Goal: Obtain resource: Obtain resource

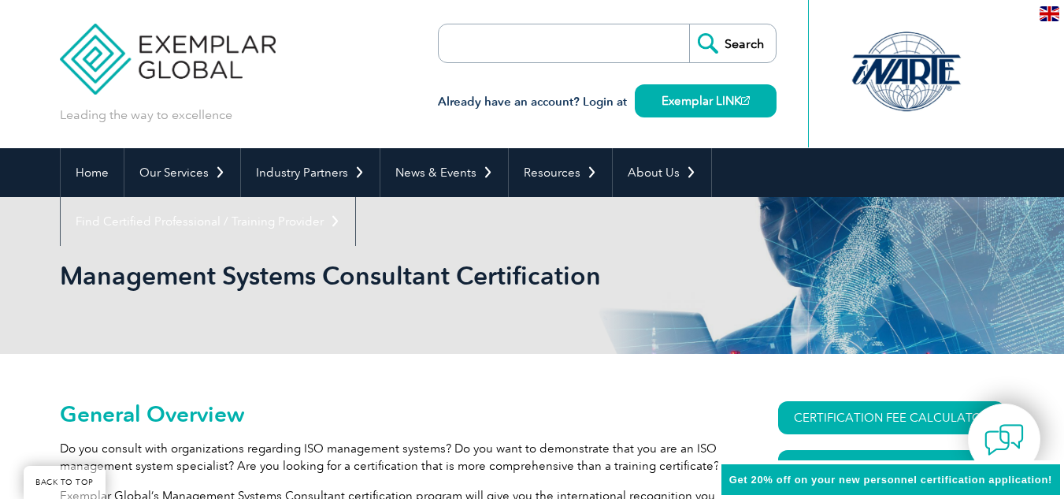
scroll to position [158, 0]
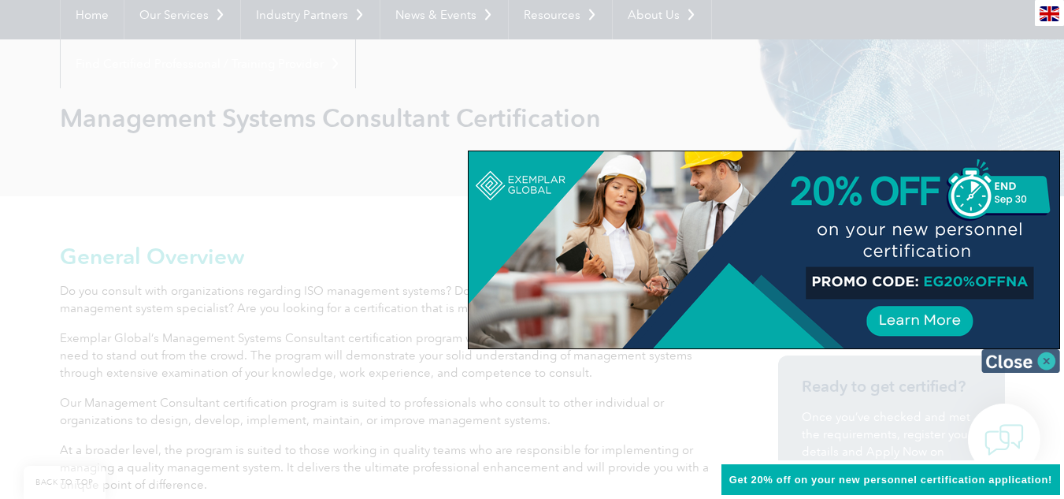
click at [1024, 365] on img at bounding box center [1021, 361] width 79 height 24
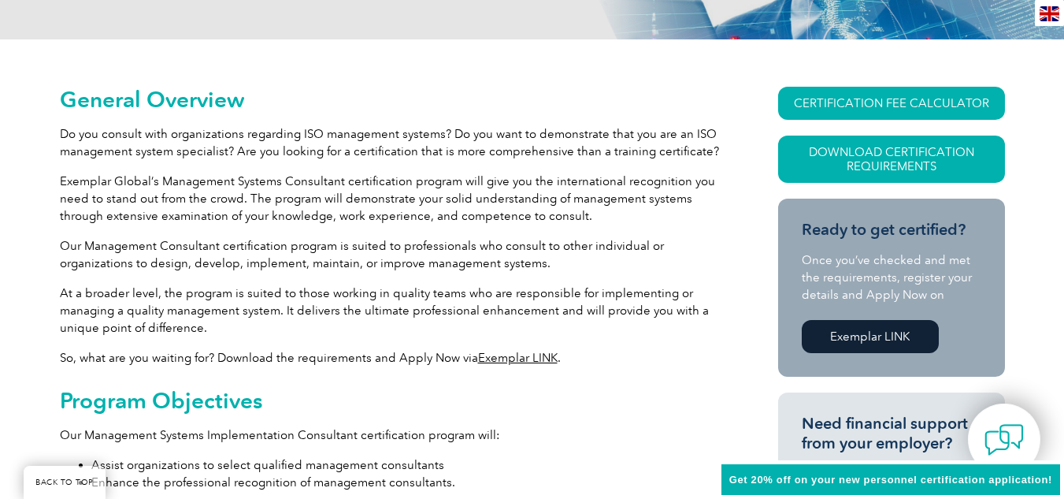
scroll to position [315, 0]
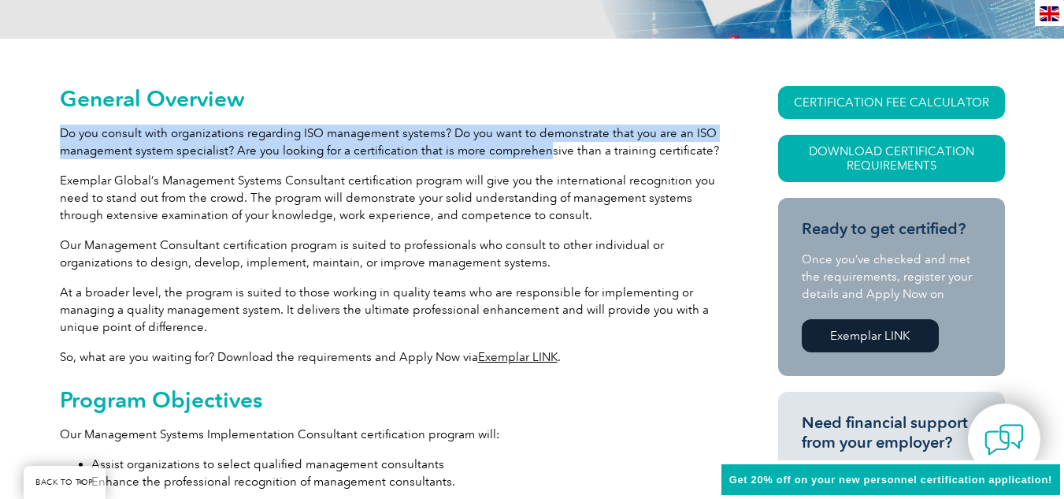
drag, startPoint x: 62, startPoint y: 134, endPoint x: 543, endPoint y: 147, distance: 480.8
click at [543, 147] on p "Do you consult with organizations regarding ISO management systems? Do you want…" at bounding box center [391, 141] width 662 height 35
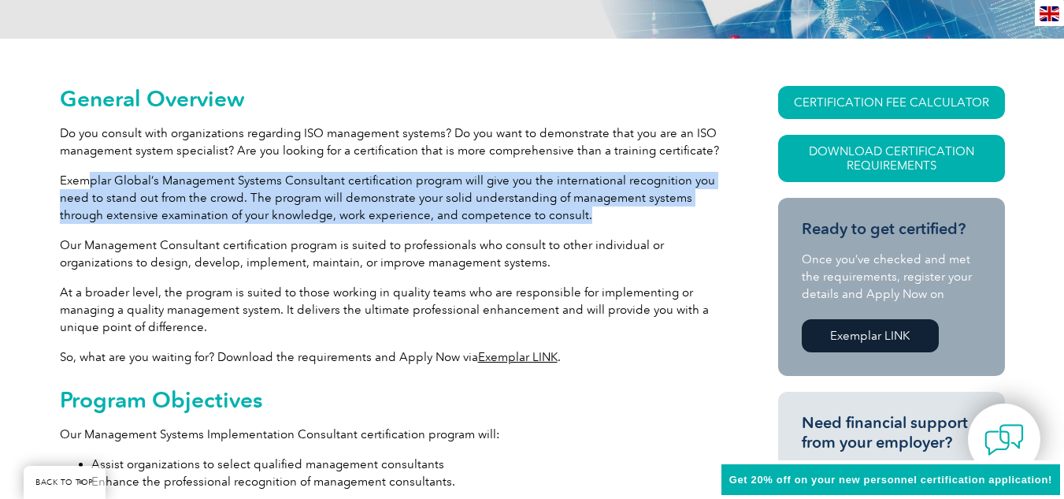
drag, startPoint x: 87, startPoint y: 180, endPoint x: 604, endPoint y: 220, distance: 517.6
click at [604, 220] on p "Exemplar Global’s Management Systems Consultant certification program will give…" at bounding box center [391, 198] width 662 height 52
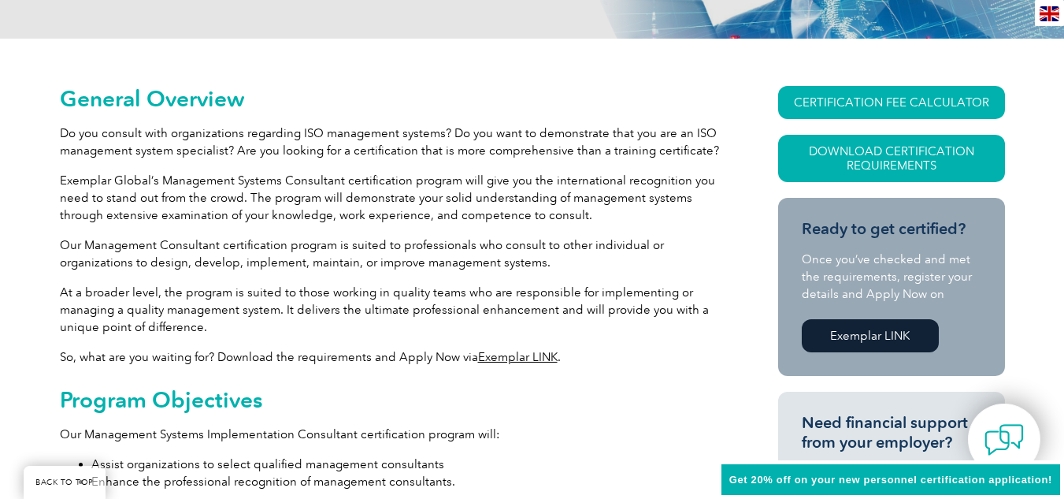
click at [239, 314] on p "At a broader level, the program is suited to those working in quality teams who…" at bounding box center [391, 310] width 662 height 52
drag, startPoint x: 68, startPoint y: 241, endPoint x: 287, endPoint y: 247, distance: 219.1
click at [287, 247] on p "Our Management Consultant certification program is suited to professionals who …" at bounding box center [391, 253] width 662 height 35
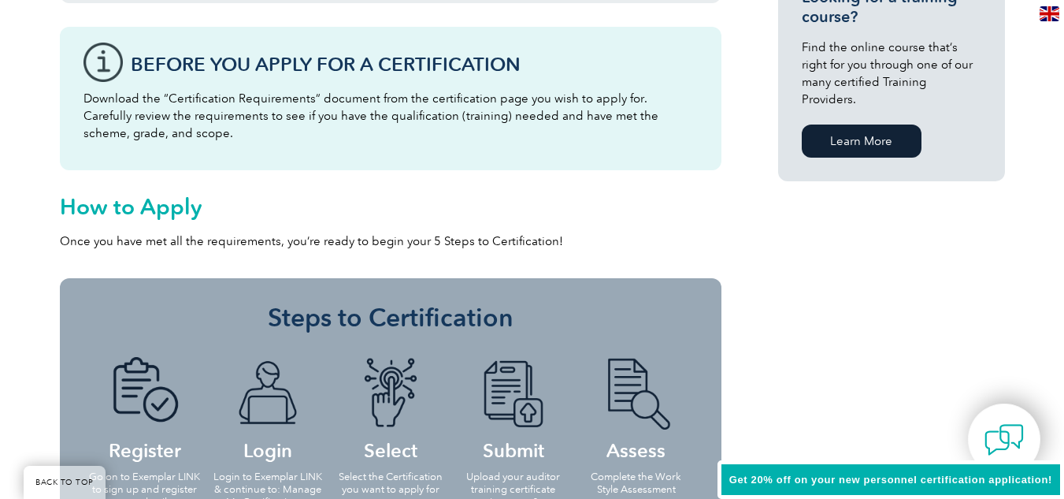
scroll to position [1339, 0]
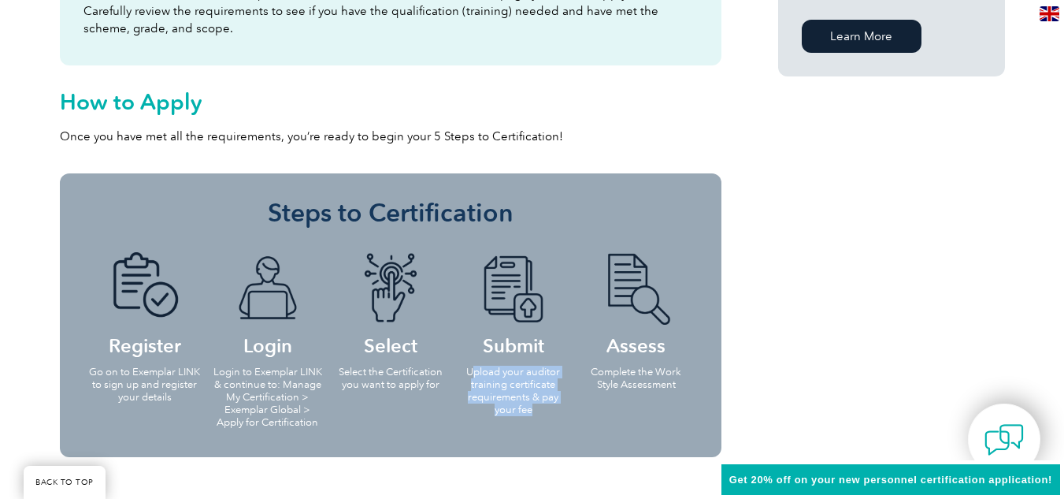
drag, startPoint x: 481, startPoint y: 377, endPoint x: 545, endPoint y: 407, distance: 71.2
click at [545, 407] on p "Upload your auditor training certificate requirements & pay your fee" at bounding box center [513, 391] width 113 height 50
click at [516, 414] on p "Upload your auditor training certificate requirements & pay your fee" at bounding box center [513, 391] width 113 height 50
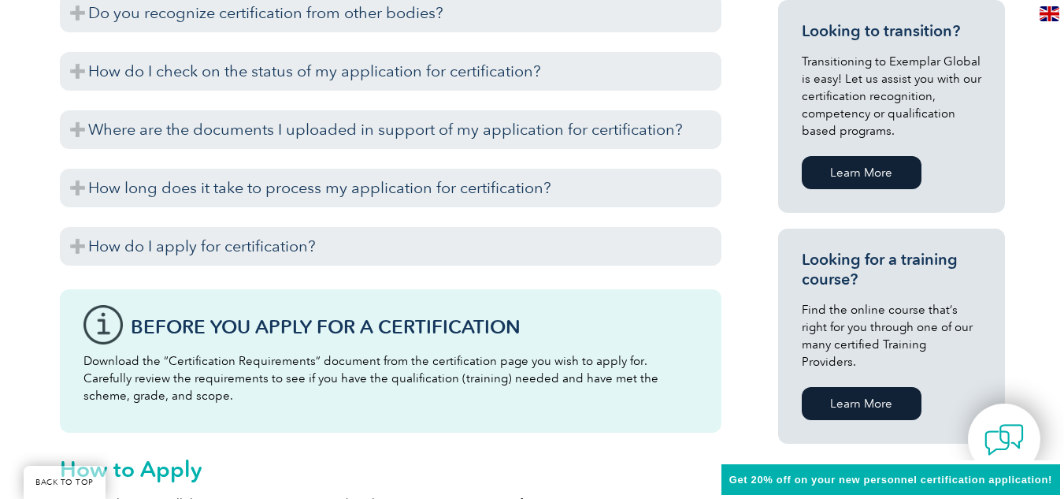
scroll to position [945, 0]
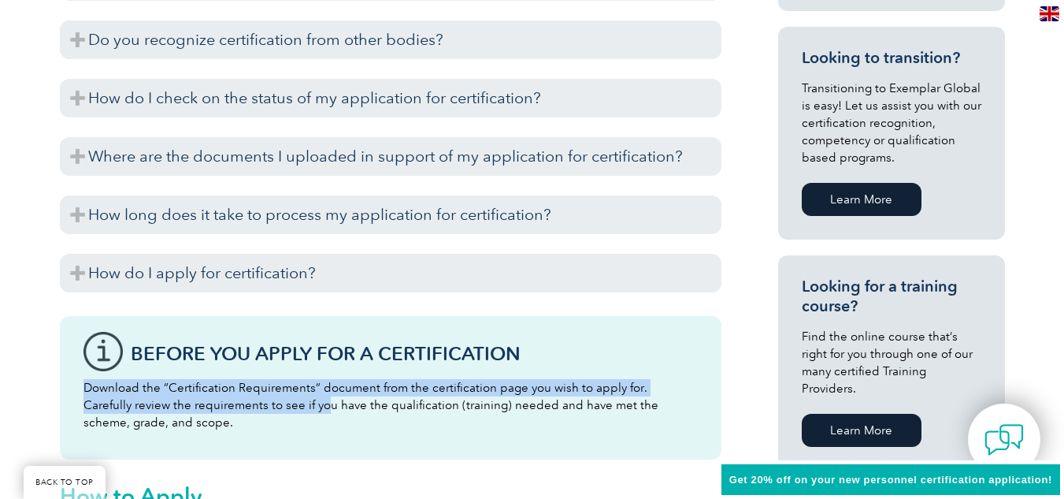
drag, startPoint x: 84, startPoint y: 389, endPoint x: 315, endPoint y: 400, distance: 231.1
click at [315, 400] on p "Download the “Certification Requirements” document from the certification page …" at bounding box center [391, 405] width 615 height 52
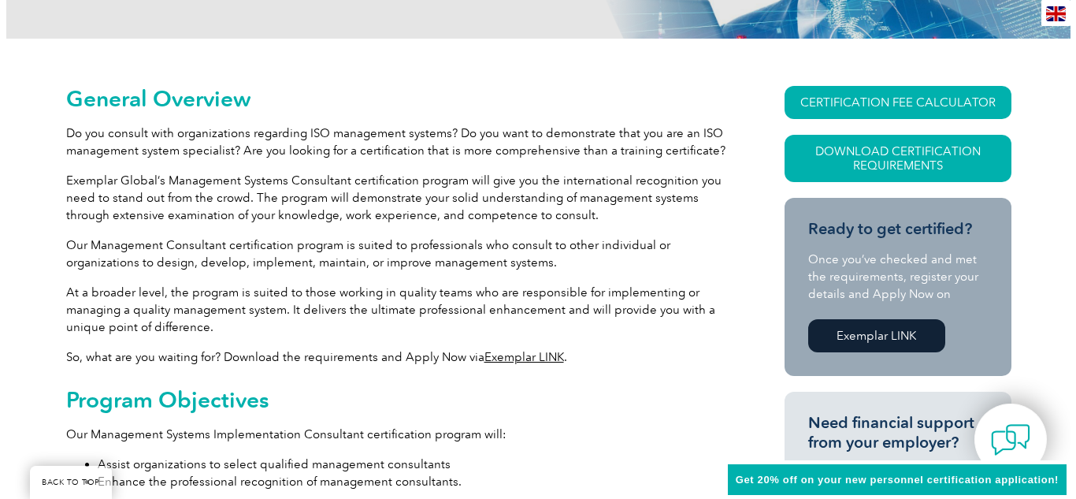
scroll to position [394, 0]
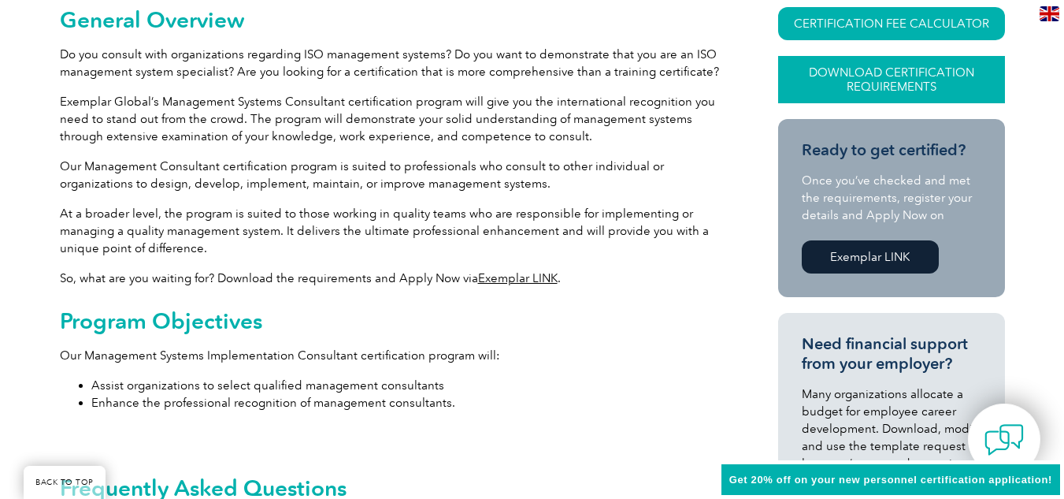
click at [880, 61] on link "Download Certification Requirements" at bounding box center [891, 79] width 227 height 47
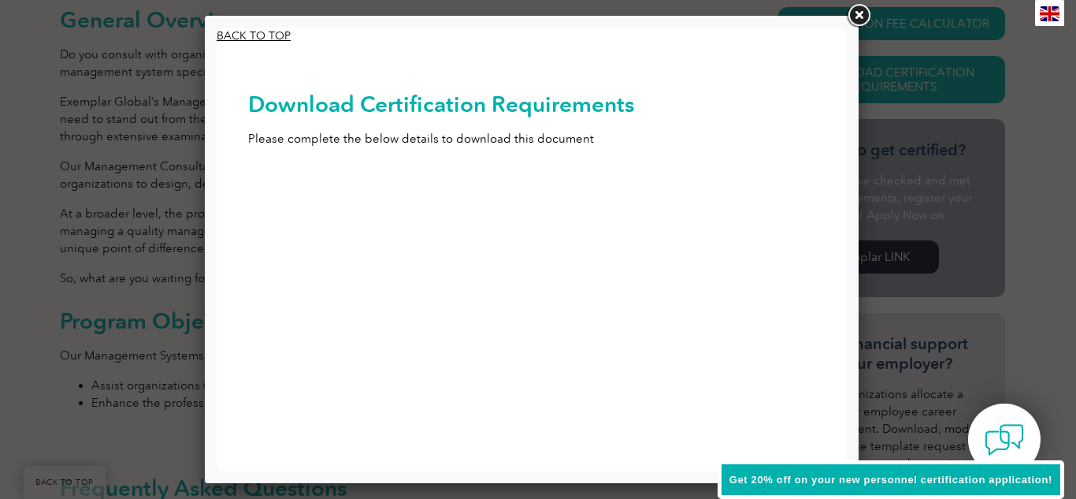
scroll to position [0, 0]
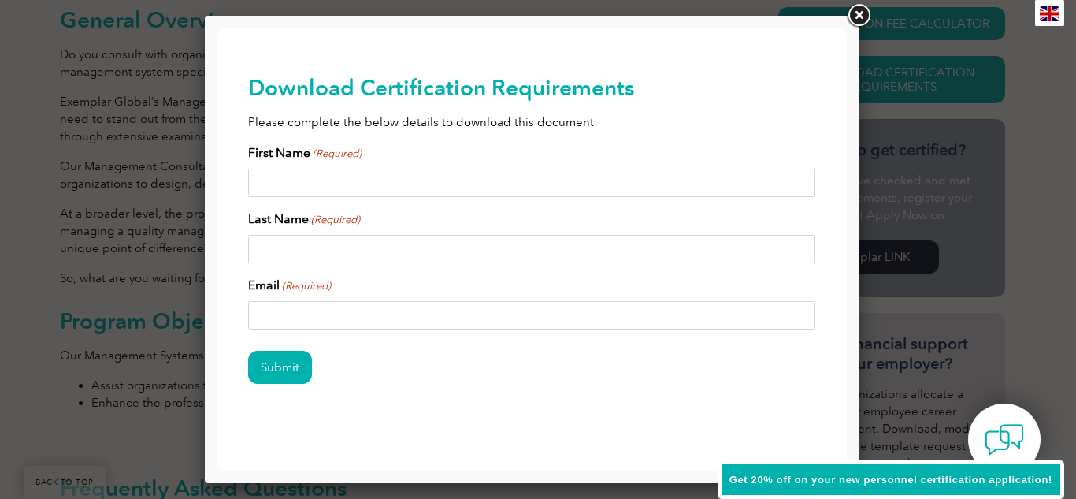
click at [479, 180] on input "First Name (Required)" at bounding box center [531, 183] width 567 height 28
type input "Mujahid"
type input "Khan"
click at [366, 310] on input "Email (Required)" at bounding box center [531, 315] width 567 height 28
type input "[EMAIL_ADDRESS][DOMAIN_NAME]"
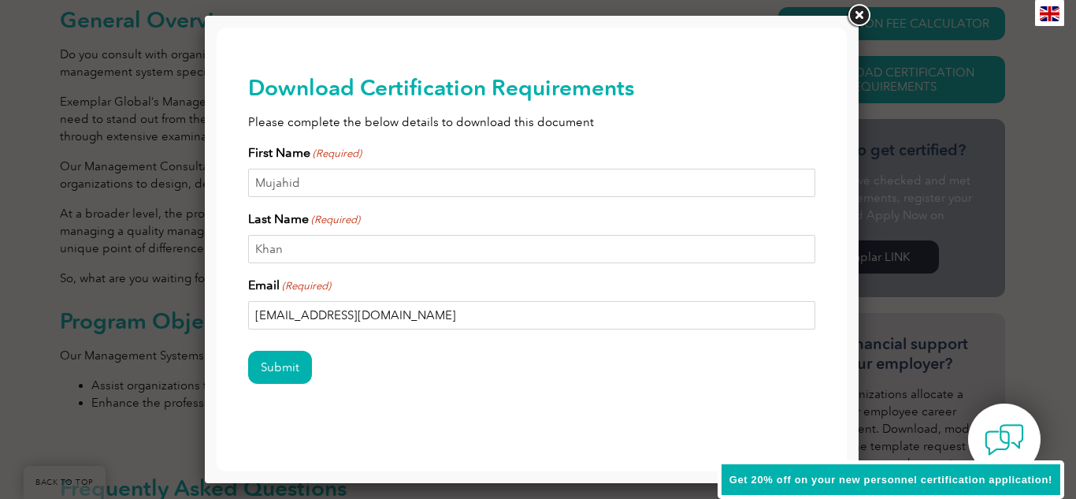
click at [248, 351] on input "Submit" at bounding box center [280, 367] width 64 height 33
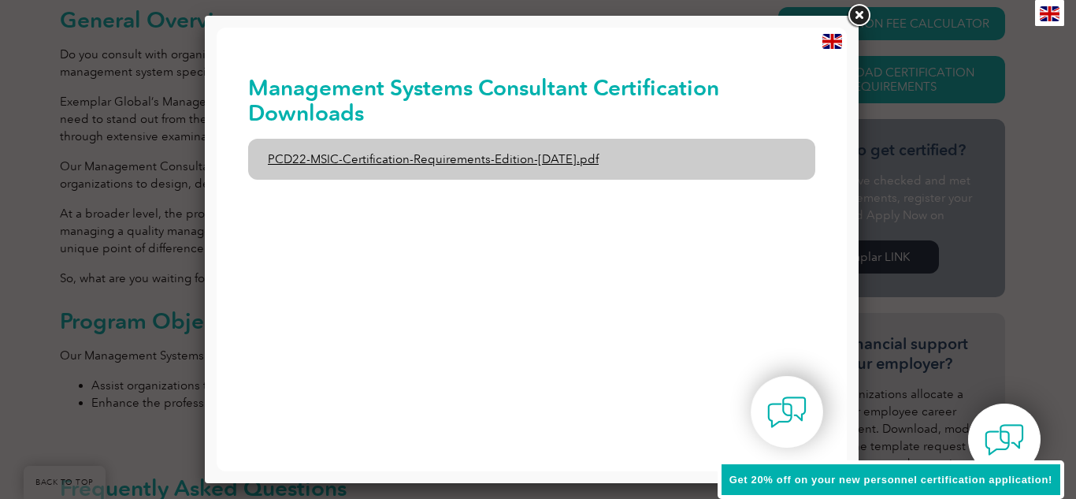
click at [403, 154] on link "PCD22-MSIC-Certification-Requirements-Edition-[DATE].pdf" at bounding box center [531, 159] width 567 height 41
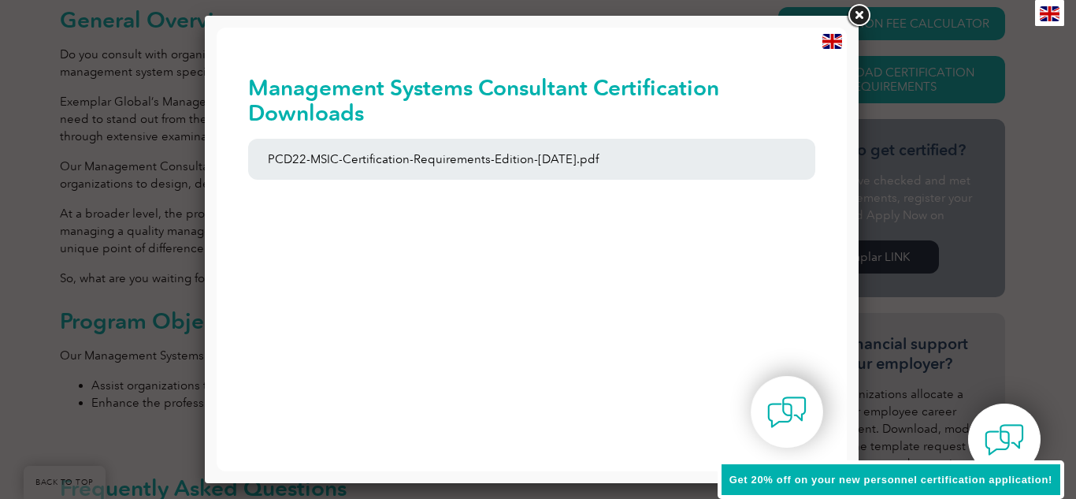
click at [855, 15] on link at bounding box center [859, 16] width 28 height 28
